Goal: Task Accomplishment & Management: Use online tool/utility

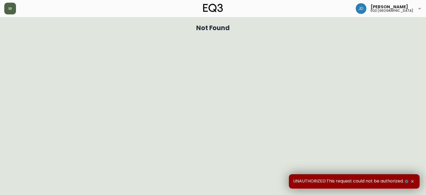
click at [13, 10] on button "button" at bounding box center [10, 9] width 12 height 12
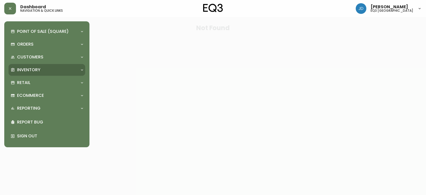
click at [51, 69] on div "Inventory" at bounding box center [44, 70] width 67 height 6
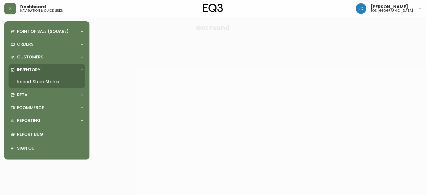
click at [49, 82] on link "Import Stock Status" at bounding box center [47, 82] width 77 height 12
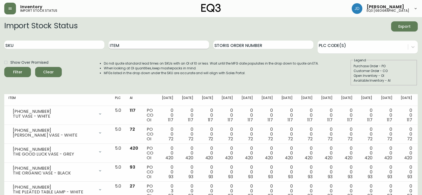
click at [120, 46] on input "Item" at bounding box center [159, 44] width 100 height 9
type input "[PERSON_NAME]"
click at [4, 67] on button "Filter" at bounding box center [17, 72] width 27 height 10
